Goal: Task Accomplishment & Management: Manage account settings

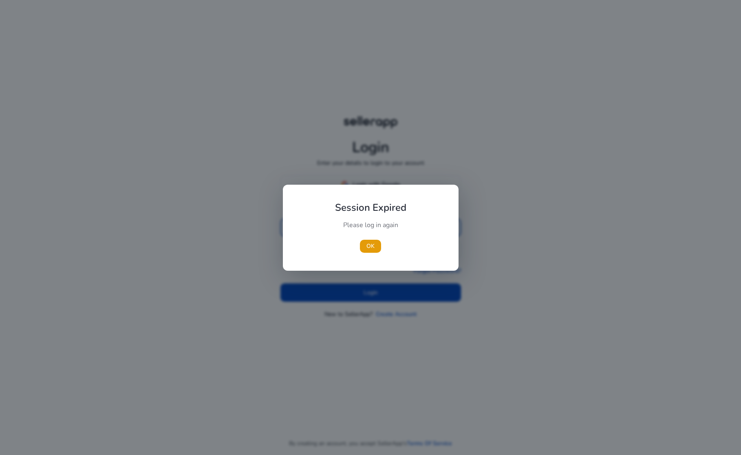
type input "**********"
click at [373, 247] on span "OK" at bounding box center [371, 246] width 8 height 9
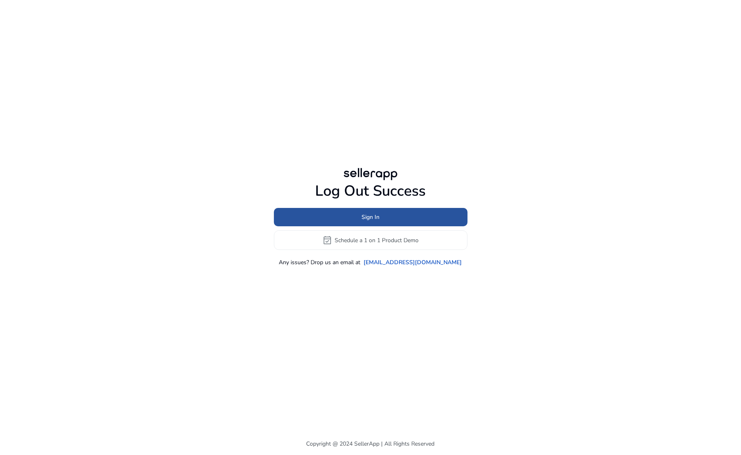
click at [371, 216] on span "Sign In" at bounding box center [371, 217] width 18 height 9
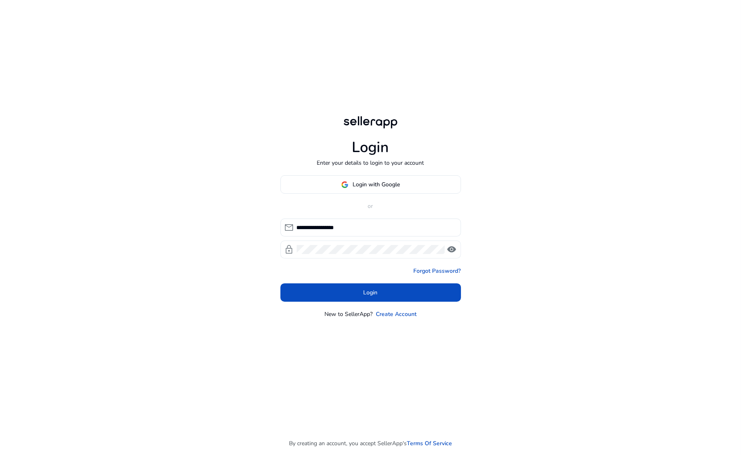
click at [453, 248] on span "visibility" at bounding box center [452, 250] width 10 height 10
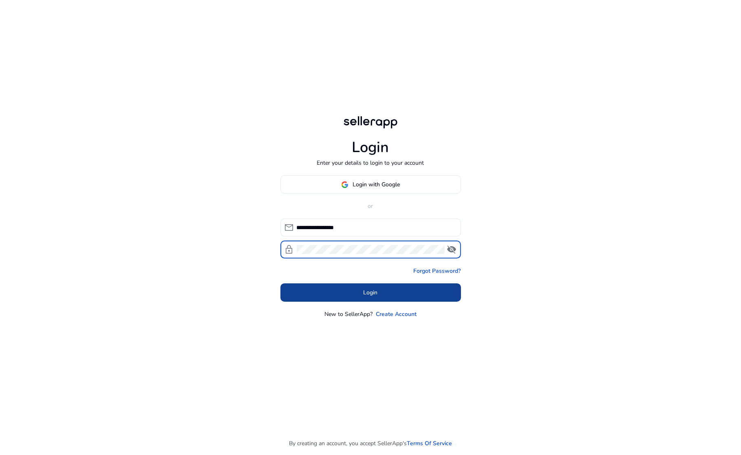
click at [371, 295] on span "Login" at bounding box center [371, 292] width 14 height 9
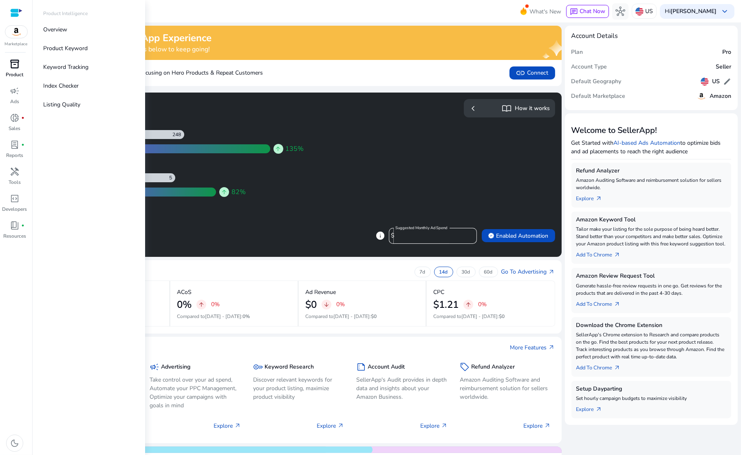
click at [17, 66] on span "inventory_2" at bounding box center [15, 64] width 10 height 10
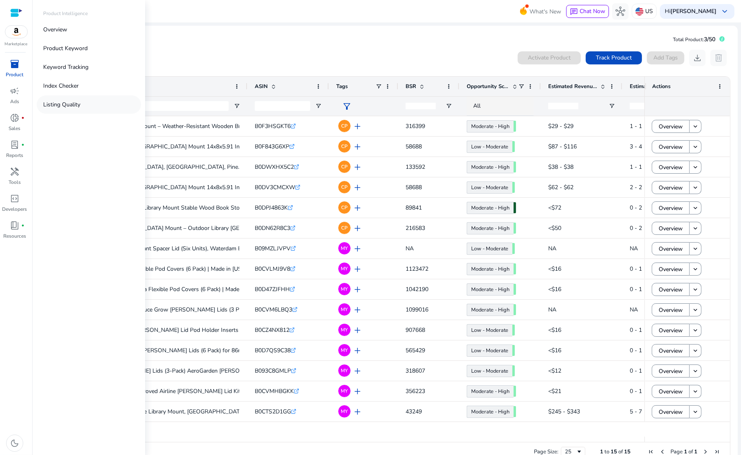
click at [58, 102] on p "Listing Quality" at bounding box center [61, 104] width 37 height 9
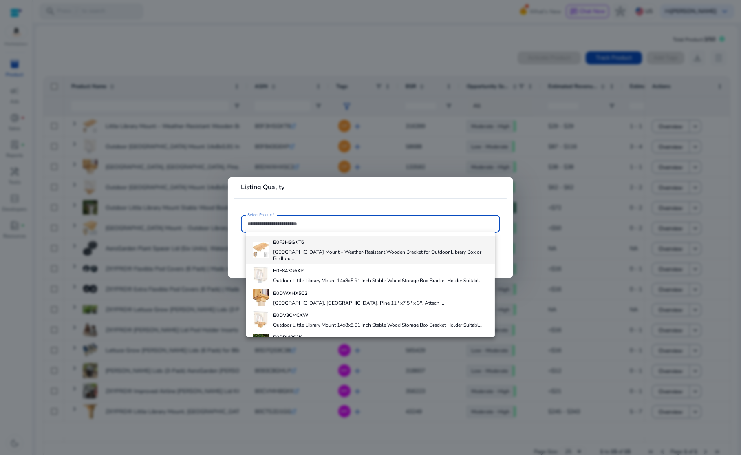
click at [419, 250] on h4 "[GEOGRAPHIC_DATA] Mount – Weather-Resistant Wooden Bracket for Outdoor Library …" at bounding box center [380, 255] width 215 height 13
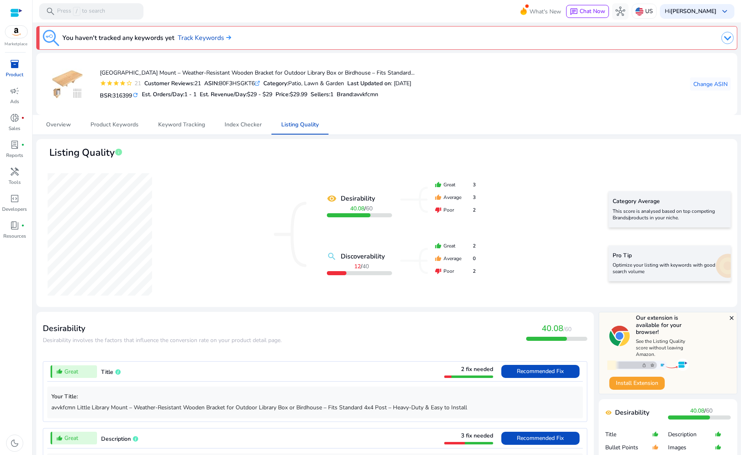
click at [14, 61] on span "inventory_2" at bounding box center [15, 64] width 10 height 10
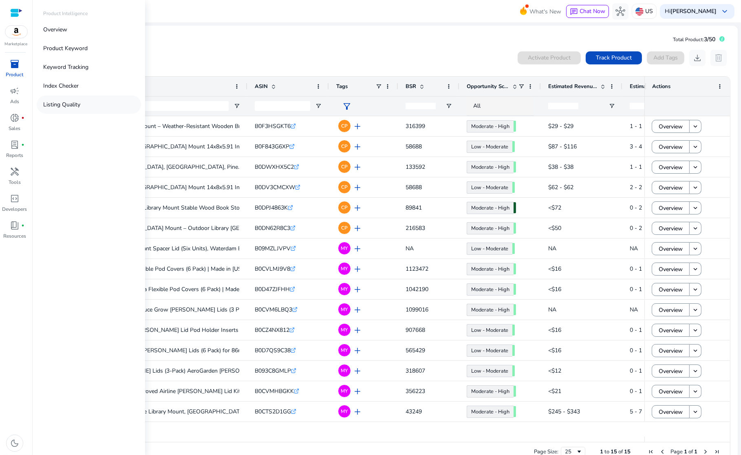
click at [49, 102] on p "Listing Quality" at bounding box center [61, 104] width 37 height 9
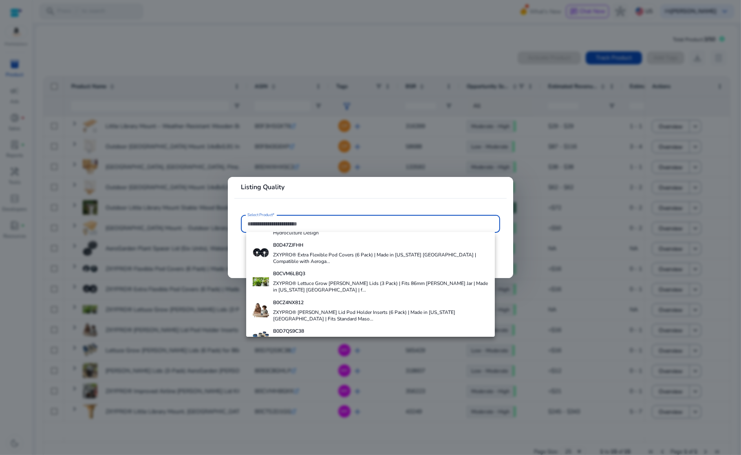
scroll to position [282, 0]
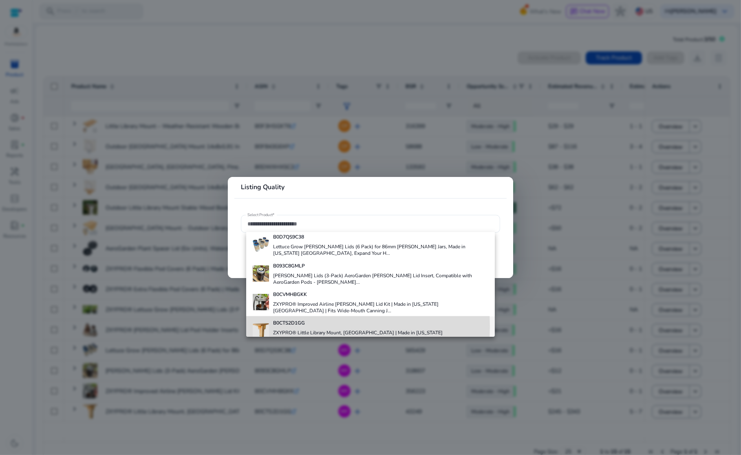
click at [305, 326] on div "B0CTS2D1GG ZXYPRO® Little Library Mount, Cedar | Made in [US_STATE] [GEOGRAPHIC…" at bounding box center [380, 330] width 215 height 29
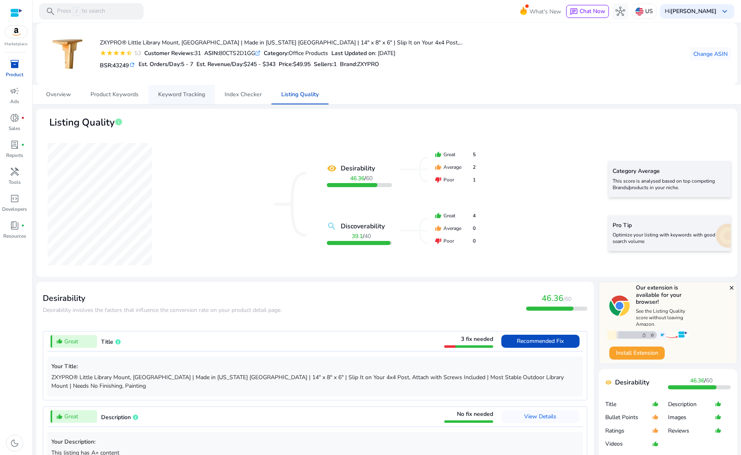
click at [199, 97] on span "Keyword Tracking" at bounding box center [181, 95] width 47 height 6
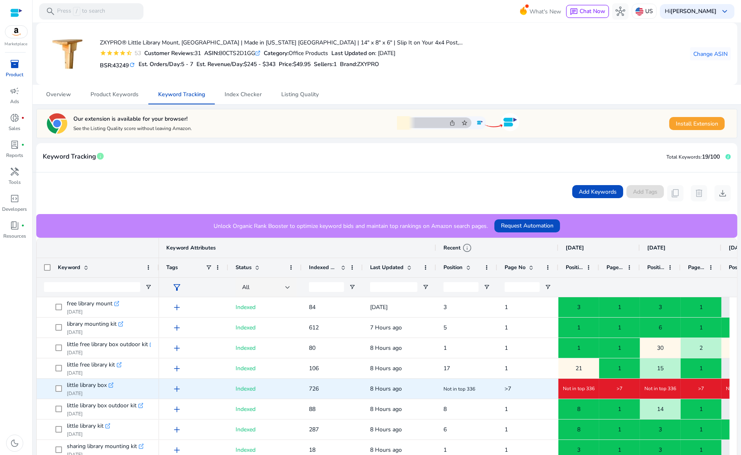
scroll to position [176, 0]
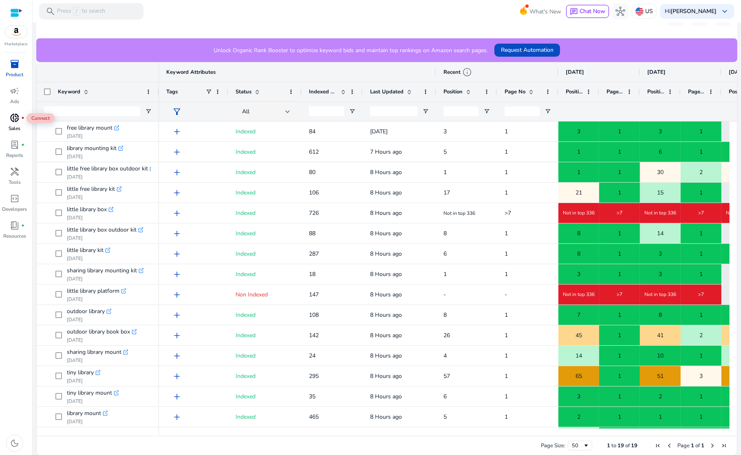
click at [11, 116] on span "donut_small" at bounding box center [15, 118] width 10 height 10
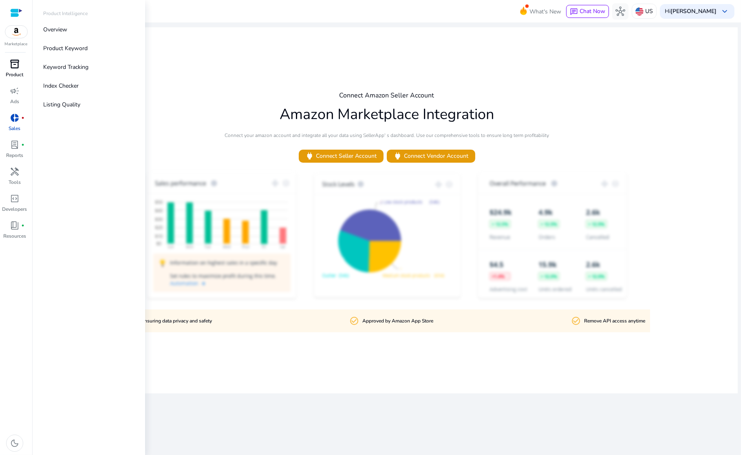
click at [13, 66] on span "inventory_2" at bounding box center [15, 64] width 10 height 10
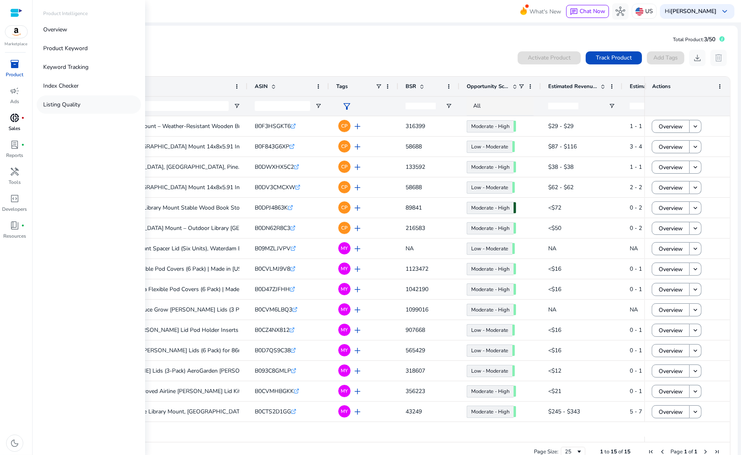
click at [57, 100] on link "Listing Quality" at bounding box center [89, 104] width 104 height 18
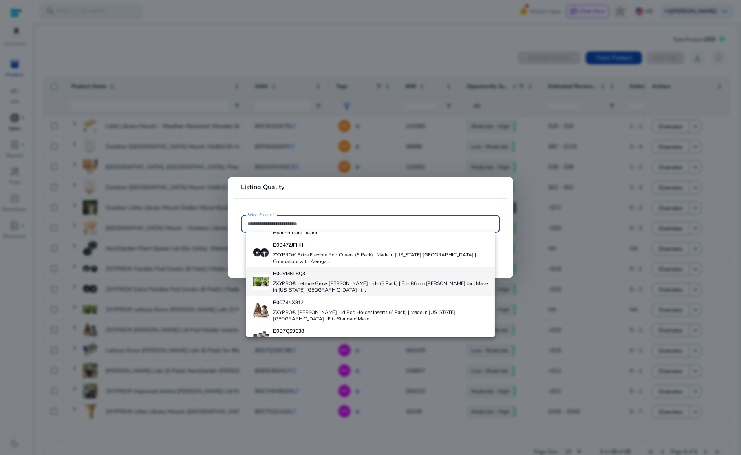
scroll to position [287, 0]
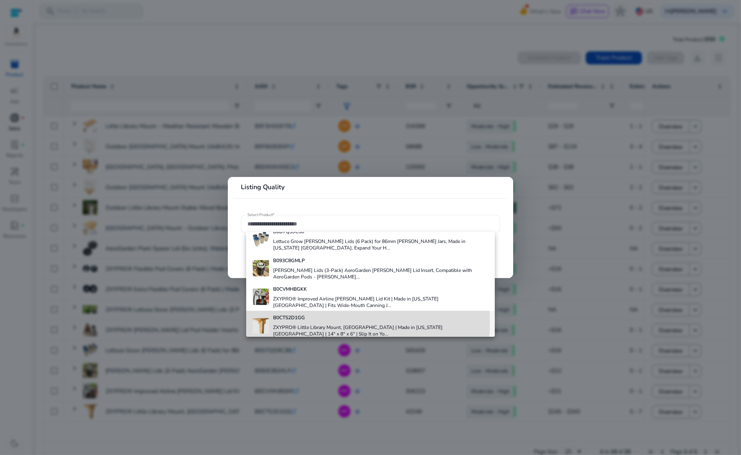
click at [306, 321] on div "B0CTS2D1GG ZXYPRO® Little Library Mount, Cedar | Made in [US_STATE] [GEOGRAPHIC…" at bounding box center [380, 325] width 215 height 29
